Goal: Understand process/instructions: Learn how to perform a task or action

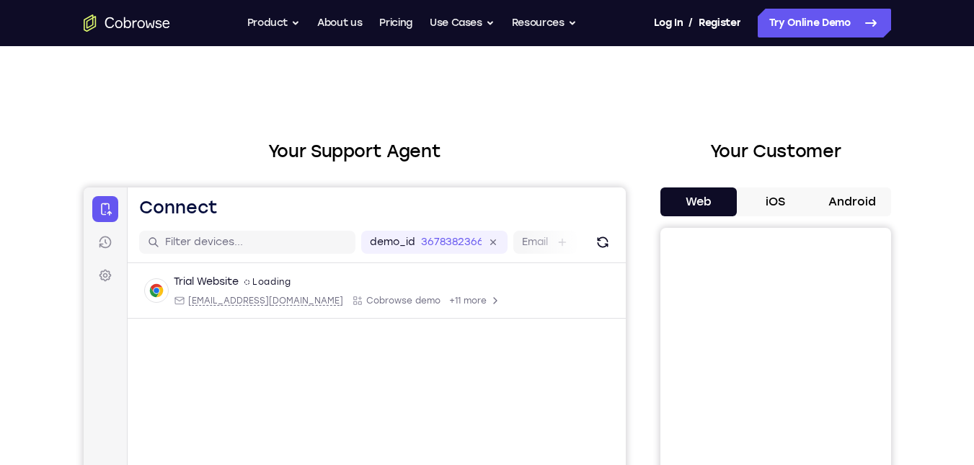
click at [842, 195] on button "Android" at bounding box center [852, 202] width 77 height 29
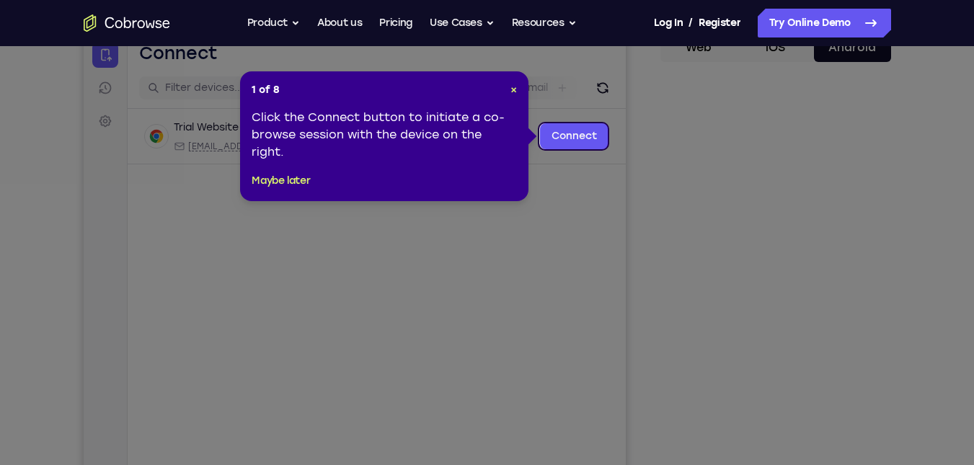
scroll to position [157, 0]
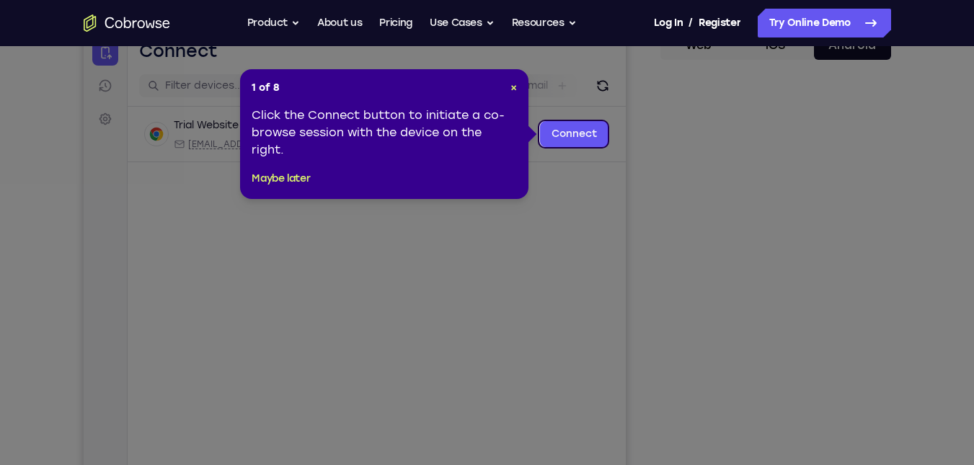
click at [777, 271] on icon at bounding box center [492, 232] width 985 height 465
click at [519, 92] on div "1 of 8 × Click the Connect button to initiate a co-browse session with the devi…" at bounding box center [384, 134] width 288 height 130
click at [514, 81] on span "×" at bounding box center [514, 87] width 6 height 12
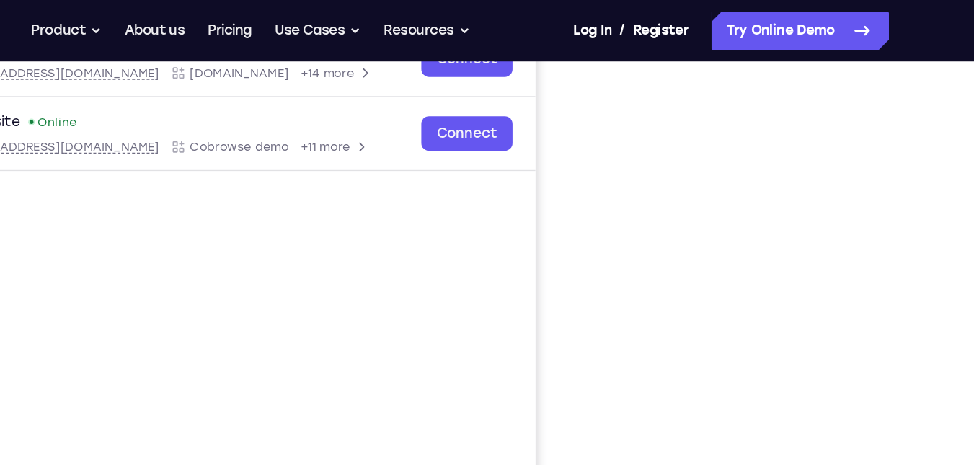
scroll to position [245, 0]
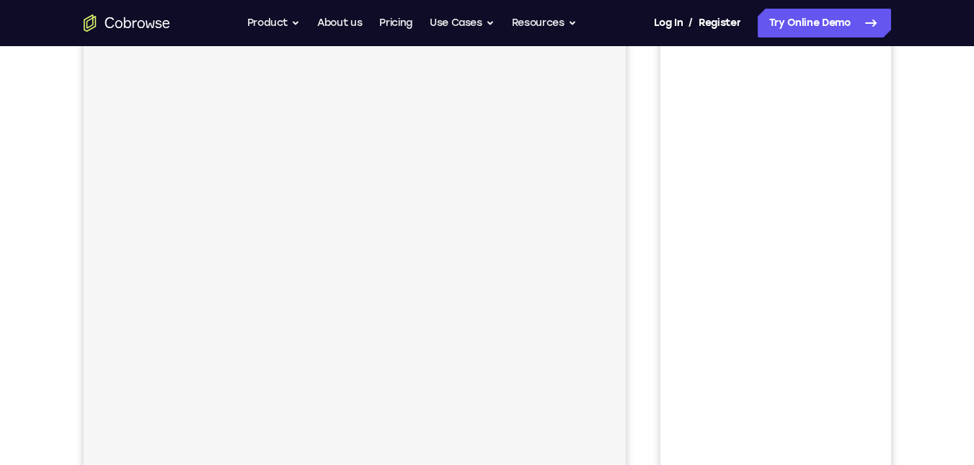
scroll to position [191, 0]
